Goal: Transaction & Acquisition: Purchase product/service

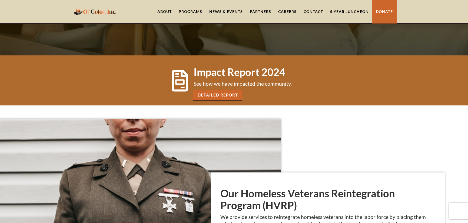
scroll to position [216, 0]
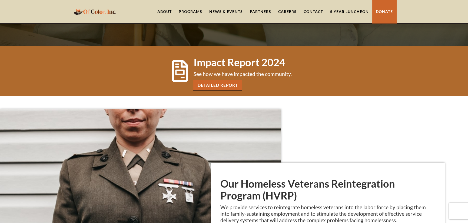
click at [220, 84] on link "Detailed Report" at bounding box center [217, 85] width 48 height 11
click at [163, 11] on link "About" at bounding box center [164, 11] width 21 height 23
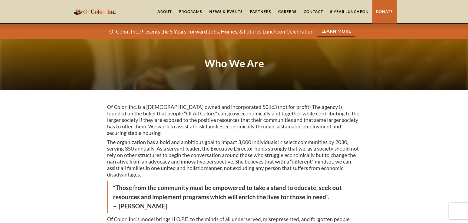
click at [189, 11] on div "Programs" at bounding box center [191, 11] width 24 height 5
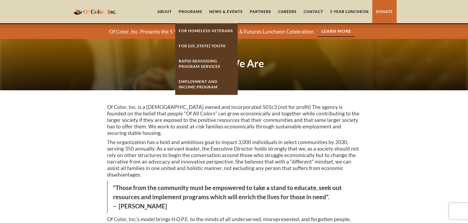
click at [223, 12] on link "News & Events" at bounding box center [226, 11] width 41 height 23
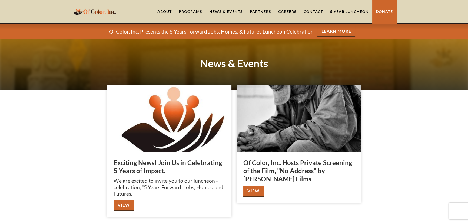
click at [220, 9] on link "News & Events" at bounding box center [226, 11] width 41 height 23
click at [219, 11] on link "News & Events" at bounding box center [226, 11] width 41 height 23
click at [257, 10] on link "Partners" at bounding box center [260, 11] width 28 height 23
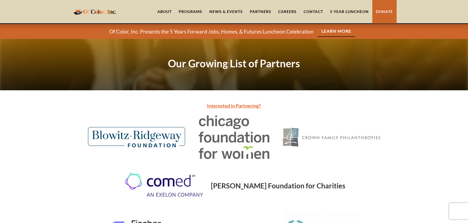
click at [288, 10] on link "Careers" at bounding box center [287, 11] width 25 height 23
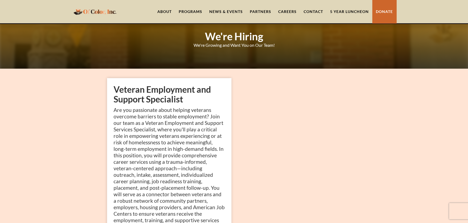
scroll to position [54, 0]
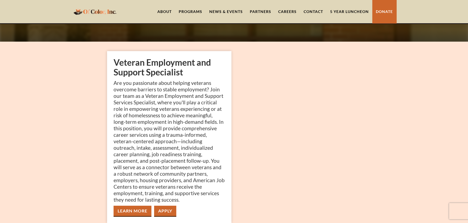
click at [338, 9] on link "5 Year Luncheon" at bounding box center [350, 11] width 46 height 23
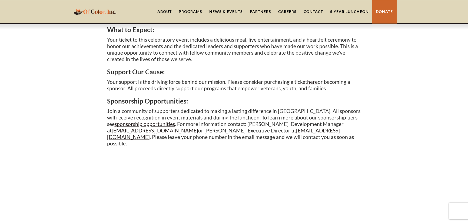
scroll to position [298, 0]
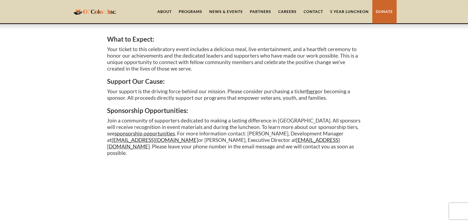
click at [146, 133] on link "sponsorship opportunities" at bounding box center [145, 133] width 60 height 6
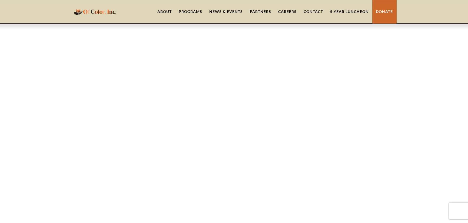
scroll to position [1136, 0]
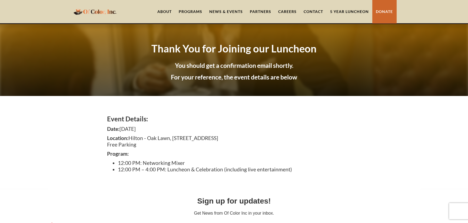
click at [348, 10] on link "5 Year Luncheon" at bounding box center [350, 11] width 46 height 23
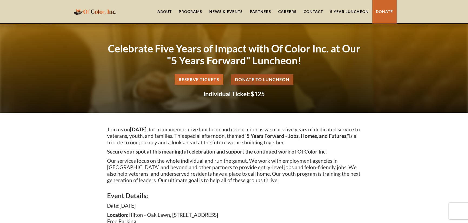
click at [264, 79] on link "Donate to Luncheon" at bounding box center [262, 79] width 62 height 11
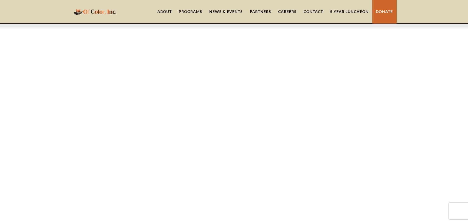
scroll to position [100, 0]
